Goal: Information Seeking & Learning: Understand process/instructions

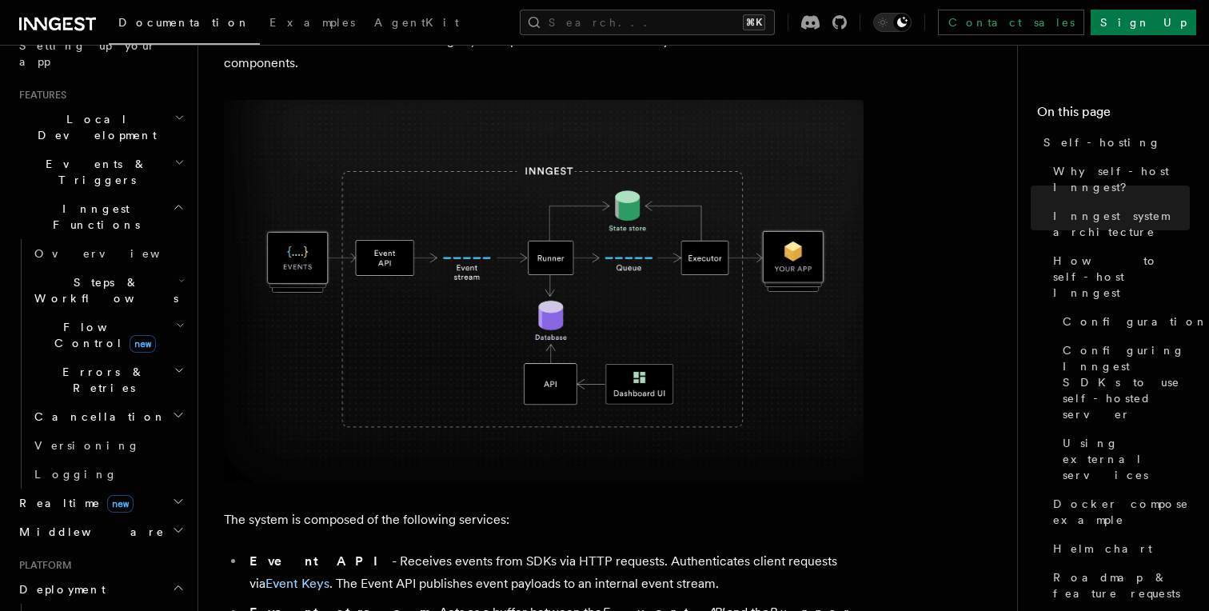
scroll to position [318, 0]
click at [182, 488] on h2 "Realtime new" at bounding box center [100, 502] width 175 height 29
click at [181, 494] on icon "button" at bounding box center [178, 500] width 13 height 13
click at [182, 523] on icon "button" at bounding box center [178, 529] width 13 height 13
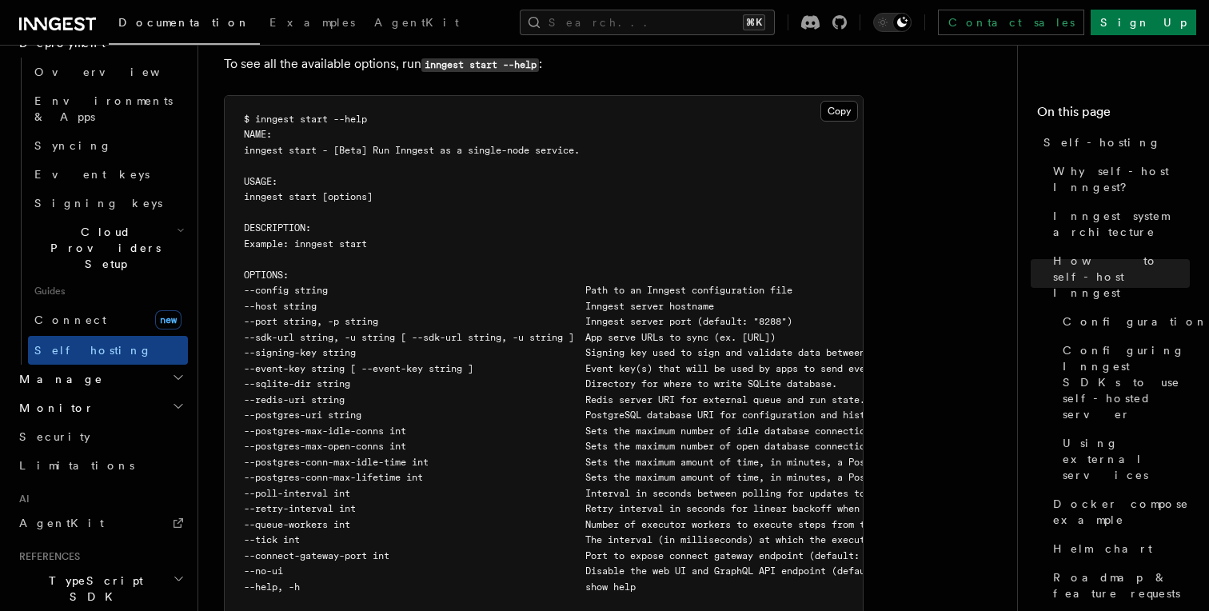
scroll to position [2754, 0]
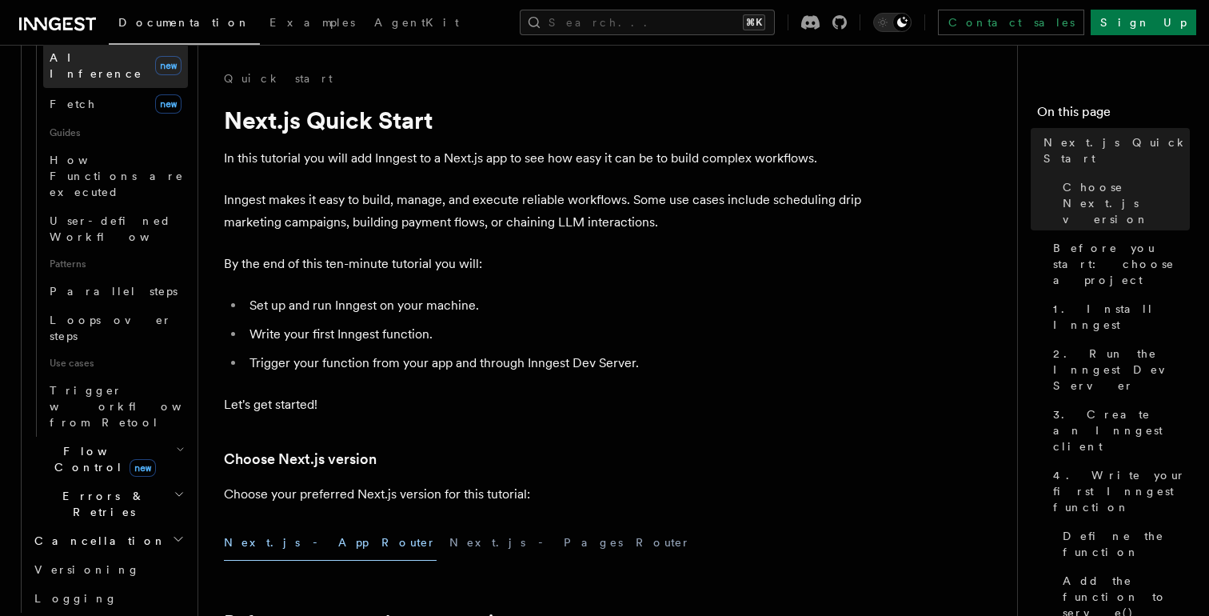
scroll to position [738, 0]
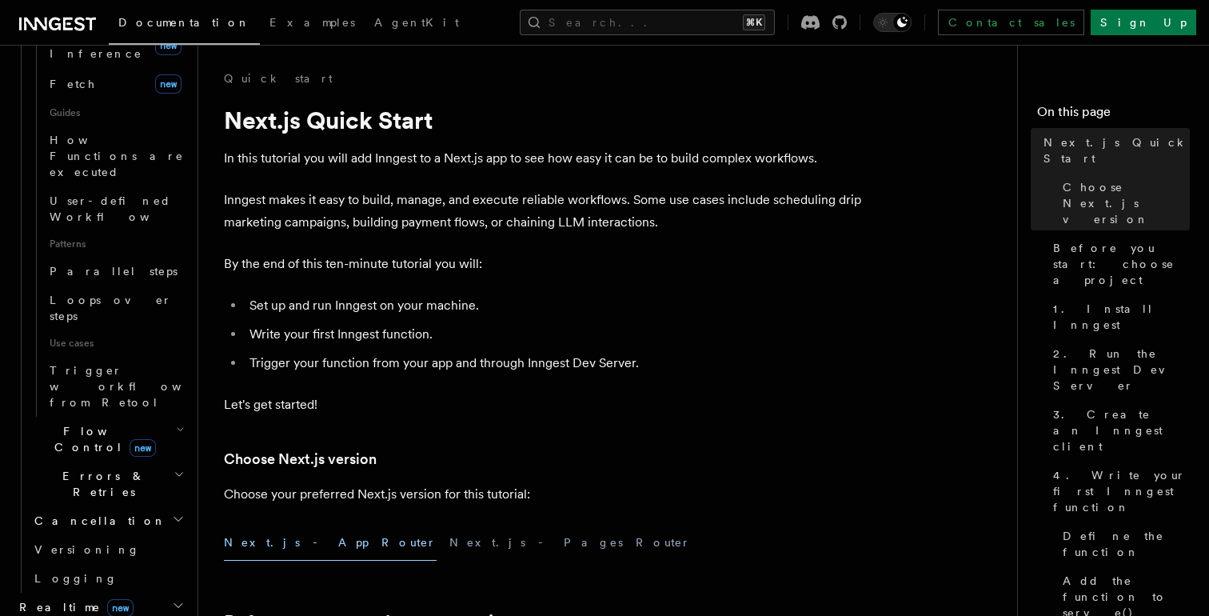
click at [173, 599] on icon "button" at bounding box center [178, 605] width 13 height 13
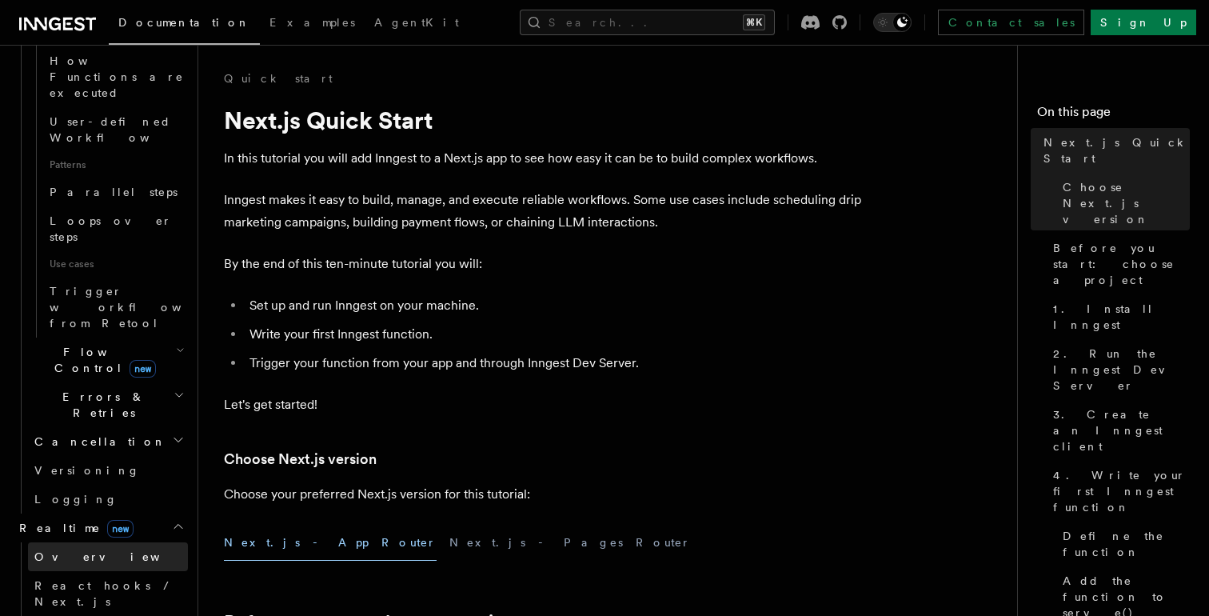
scroll to position [881, 0]
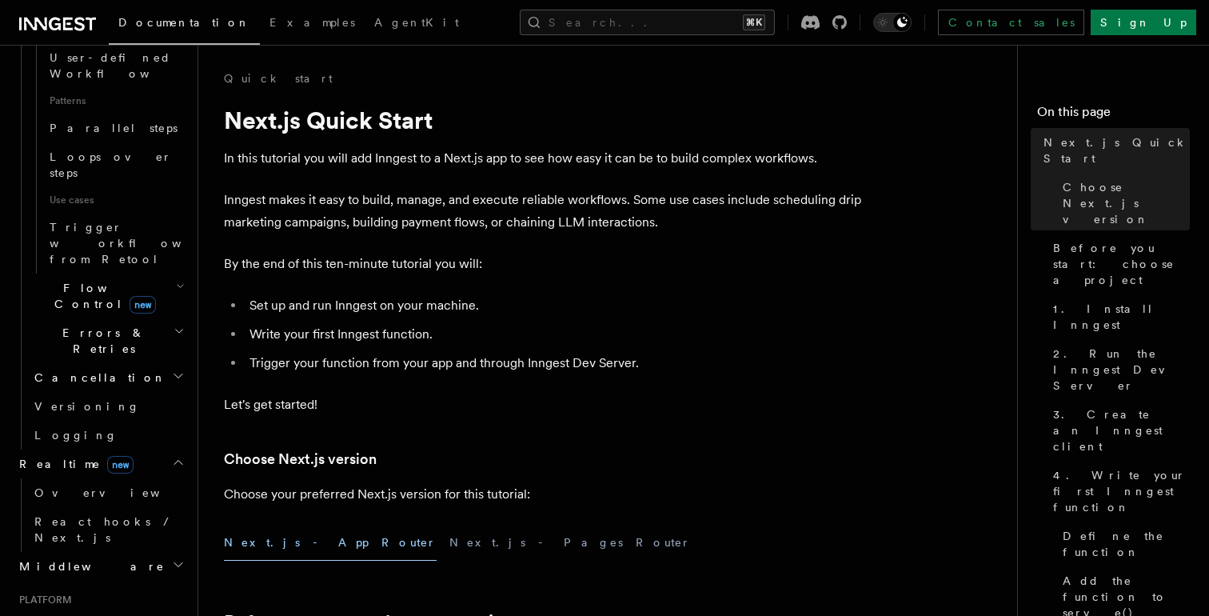
click at [177, 615] on icon "button" at bounding box center [178, 622] width 13 height 13
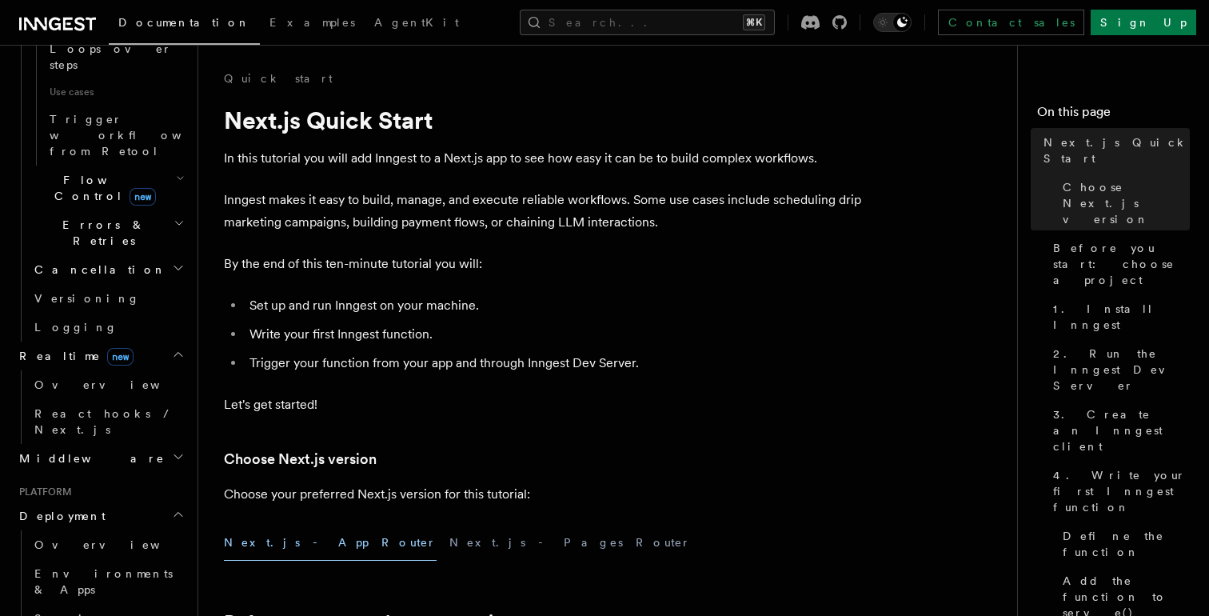
scroll to position [1008, 0]
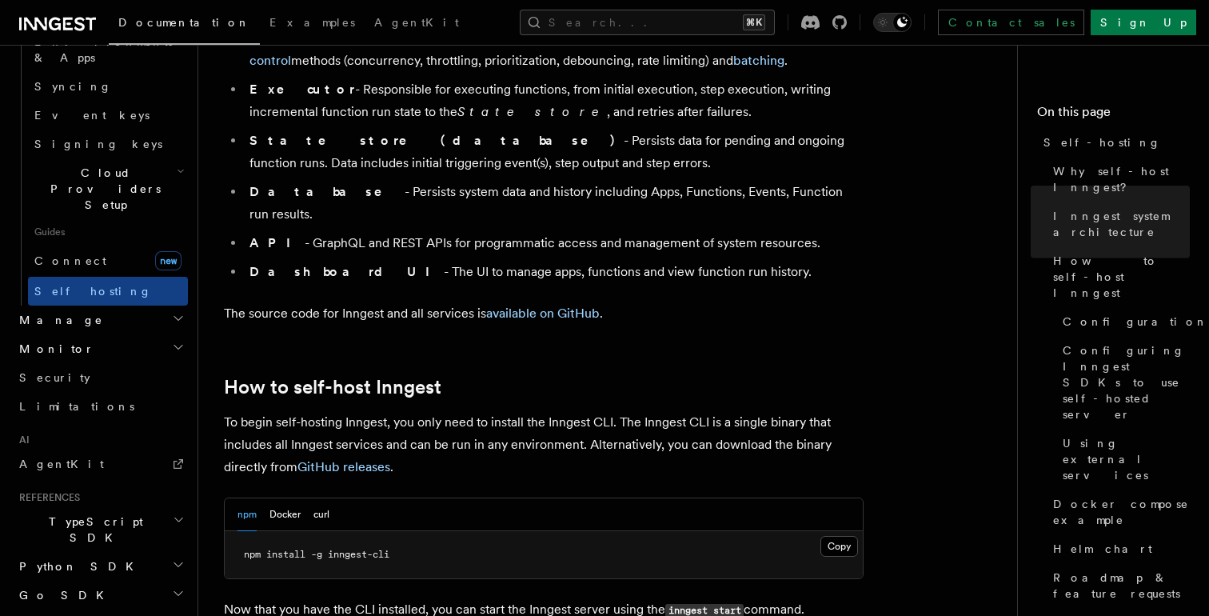
scroll to position [1357, 0]
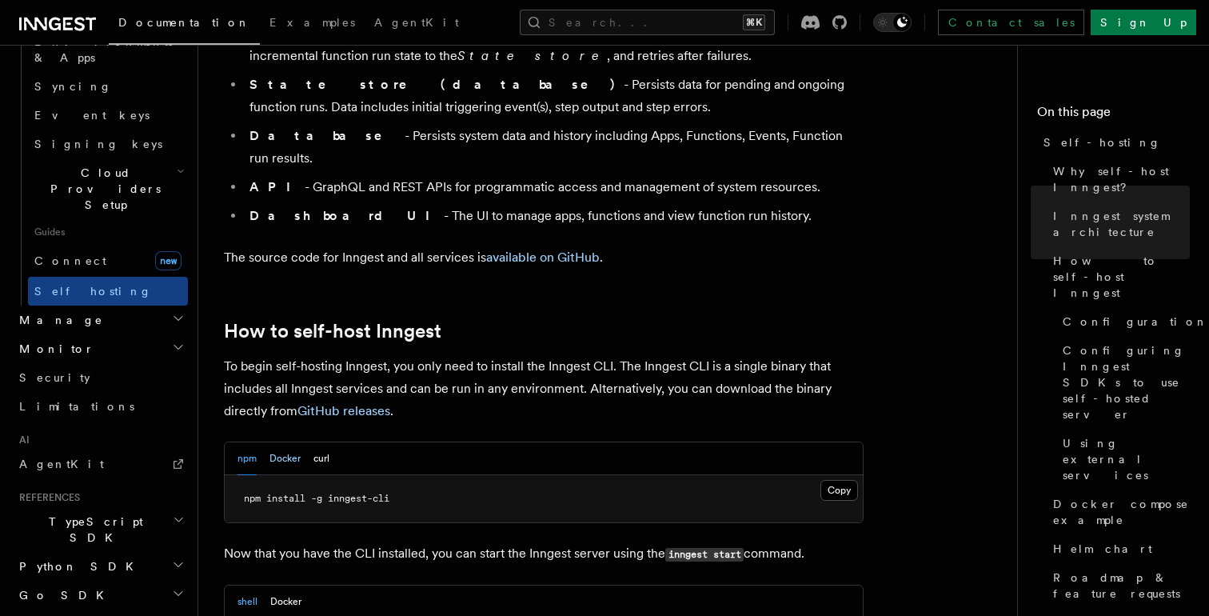
click at [281, 442] on button "Docker" at bounding box center [284, 458] width 31 height 33
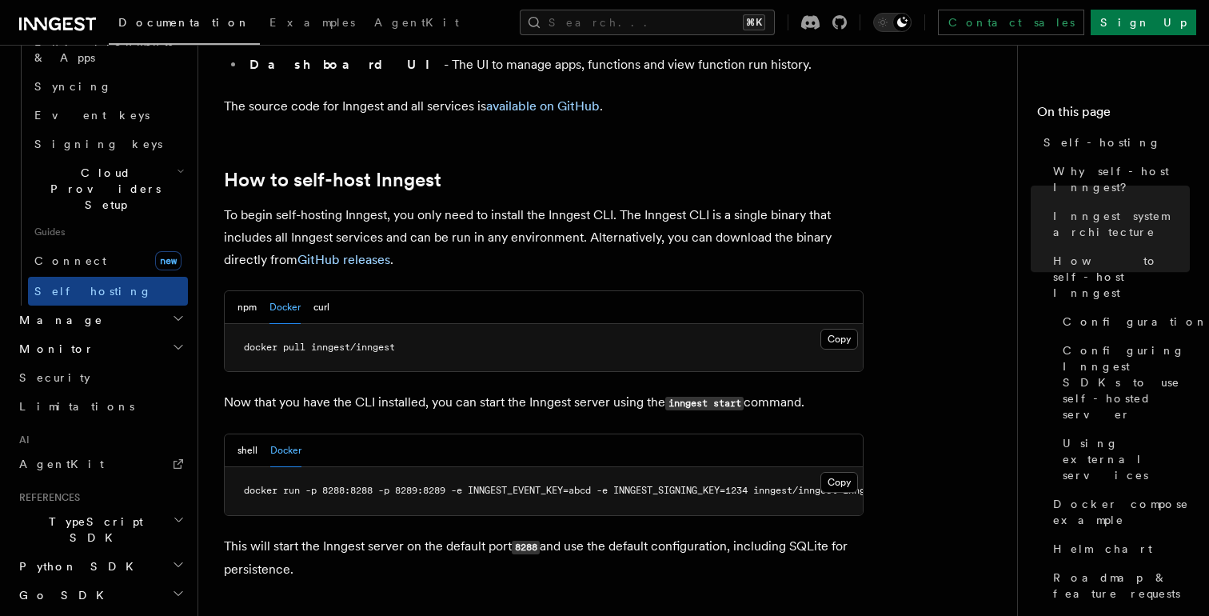
scroll to position [1548, 0]
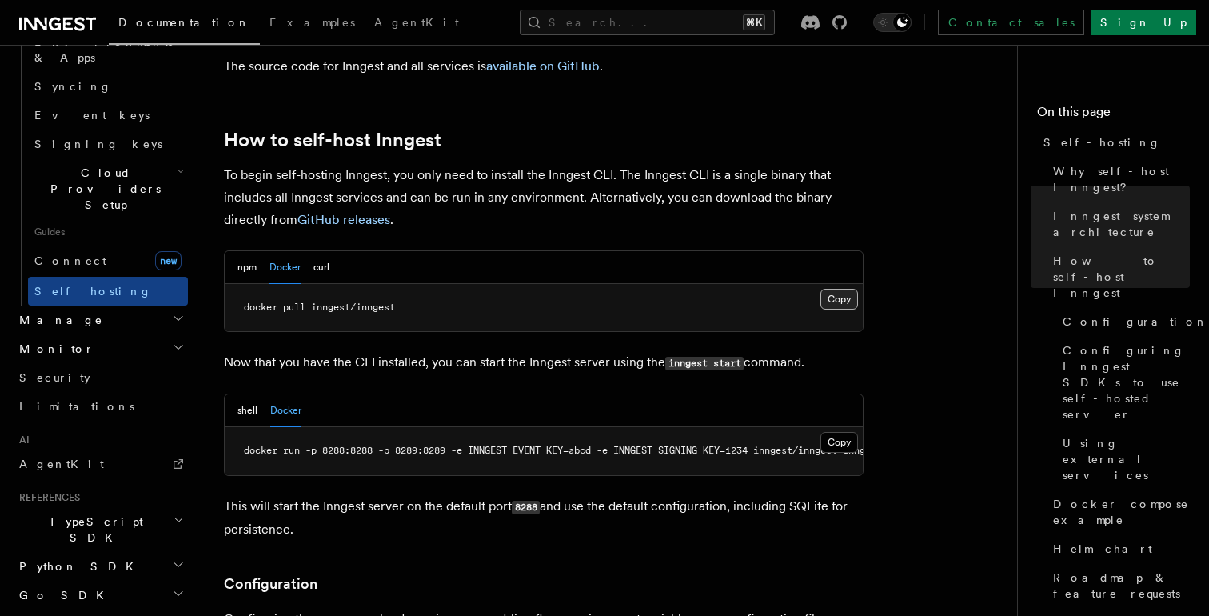
click at [837, 289] on button "Copy Copied" at bounding box center [839, 299] width 38 height 21
